Goal: Transaction & Acquisition: Purchase product/service

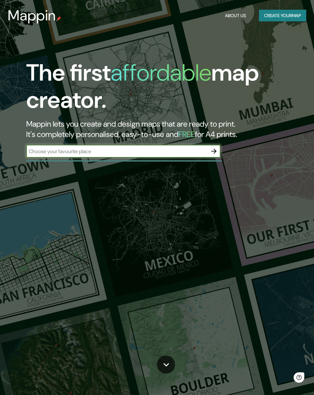
click at [215, 149] on icon "button" at bounding box center [214, 151] width 8 height 8
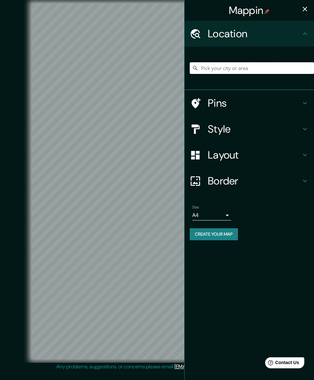
click at [256, 63] on input "Pick your city or area" at bounding box center [252, 68] width 124 height 12
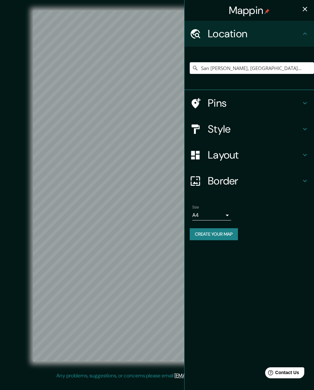
click at [256, 123] on h4 "Style" at bounding box center [254, 129] width 93 height 13
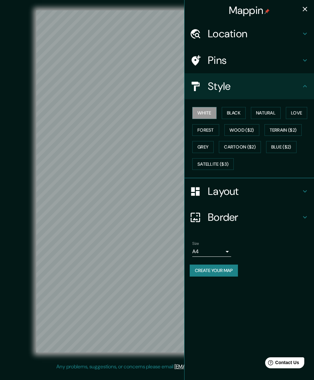
click at [239, 110] on button "Black" at bounding box center [234, 113] width 24 height 12
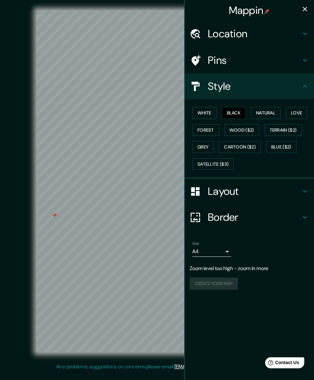
click at [309, 80] on div "Style" at bounding box center [250, 86] width 130 height 26
click at [287, 32] on h4 "Location" at bounding box center [254, 33] width 93 height 13
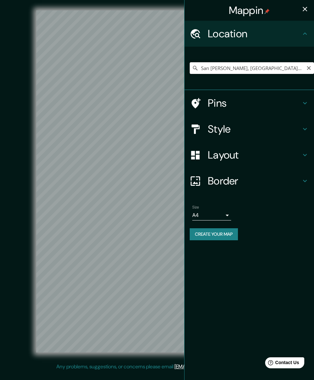
click at [288, 63] on input "San [PERSON_NAME], [GEOGRAPHIC_DATA], [GEOGRAPHIC_DATA]" at bounding box center [252, 68] width 124 height 12
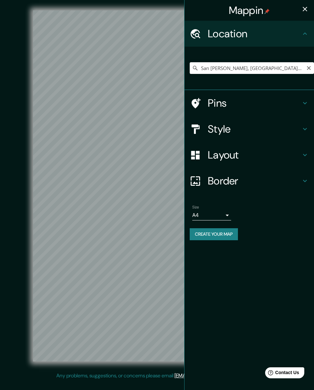
click at [286, 120] on div "Style" at bounding box center [250, 129] width 130 height 26
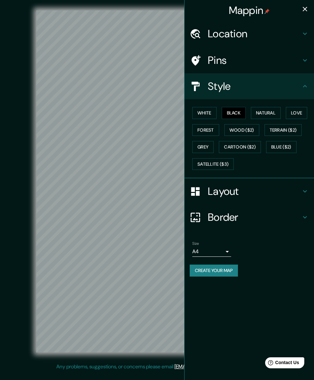
click at [231, 158] on button "Satellite ($3)" at bounding box center [213, 164] width 41 height 12
click at [64, 202] on div at bounding box center [66, 201] width 5 height 5
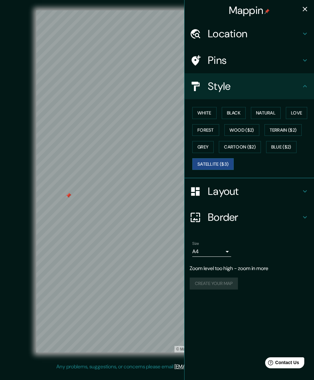
click at [270, 27] on h4 "Location" at bounding box center [254, 33] width 93 height 13
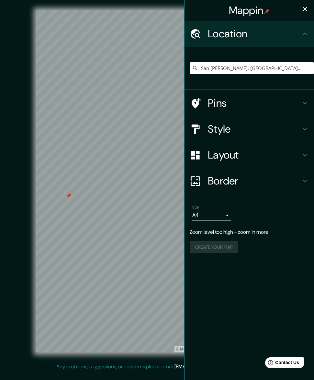
click at [269, 61] on div "San [PERSON_NAME], [GEOGRAPHIC_DATA], [GEOGRAPHIC_DATA]" at bounding box center [252, 68] width 124 height 32
click at [273, 66] on input "San [PERSON_NAME], [GEOGRAPHIC_DATA], [GEOGRAPHIC_DATA]" at bounding box center [252, 68] width 124 height 12
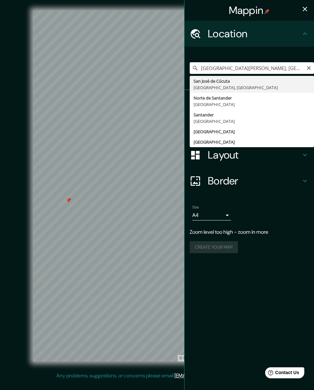
type input "San [PERSON_NAME], [GEOGRAPHIC_DATA], [GEOGRAPHIC_DATA]"
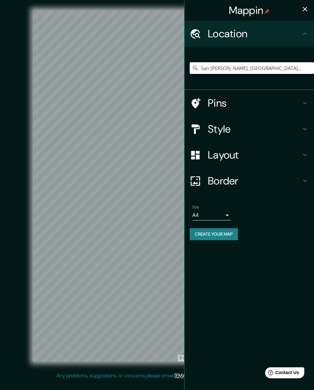
click at [250, 126] on h4 "Style" at bounding box center [254, 129] width 93 height 13
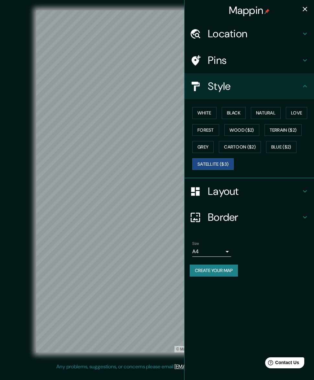
click at [237, 109] on button "Black" at bounding box center [234, 113] width 24 height 12
click at [306, 3] on button "button" at bounding box center [305, 9] width 13 height 13
